Goal: Check status

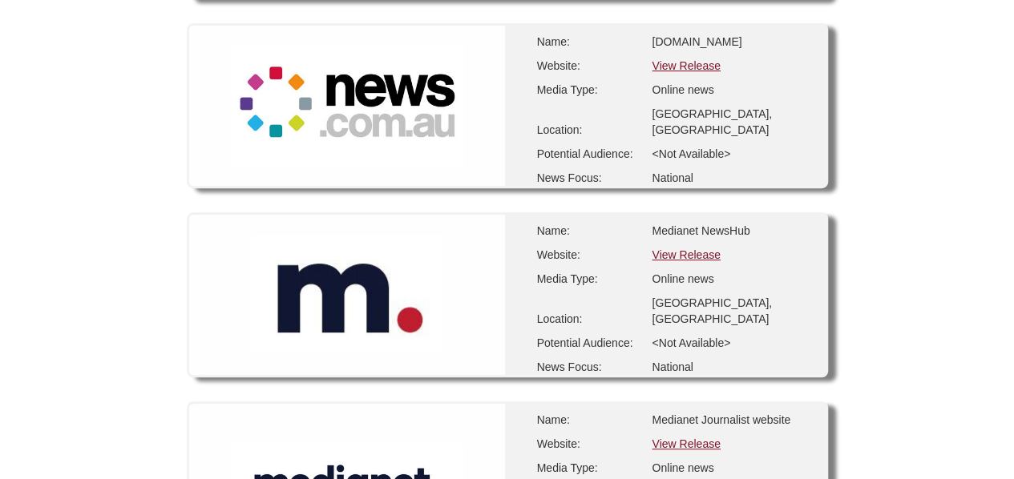
scroll to position [432, 0]
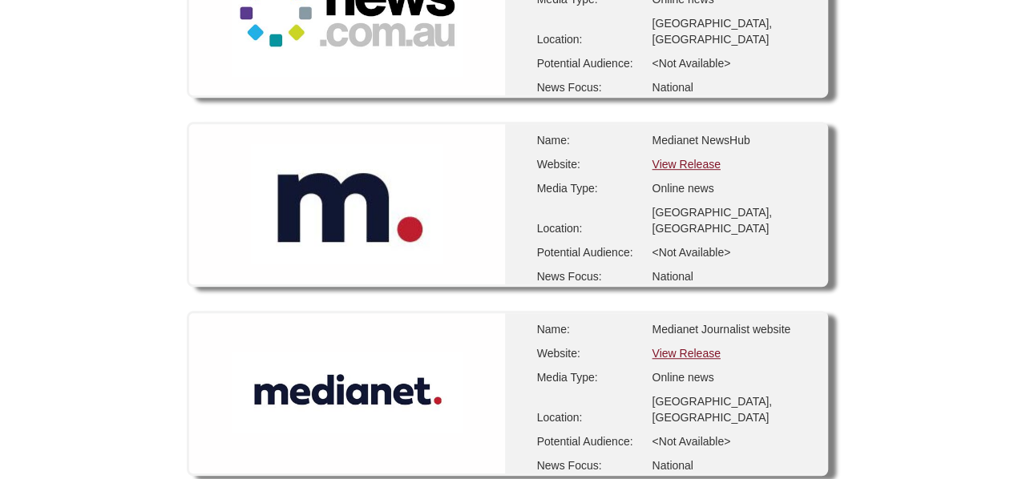
drag, startPoint x: 1023, startPoint y: 60, endPoint x: 1017, endPoint y: 121, distance: 61.3
click at [681, 346] on link "View Release" at bounding box center [686, 352] width 68 height 13
